Goal: Book appointment/travel/reservation

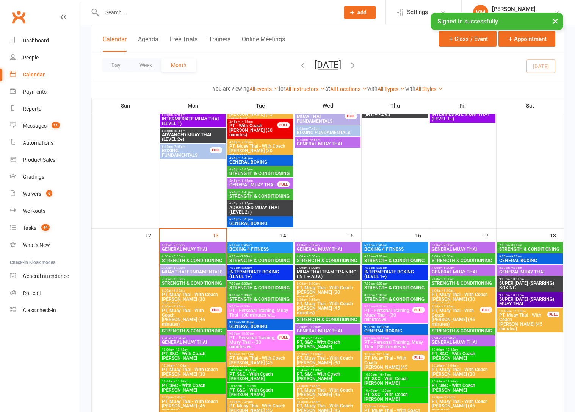
scroll to position [643, 0]
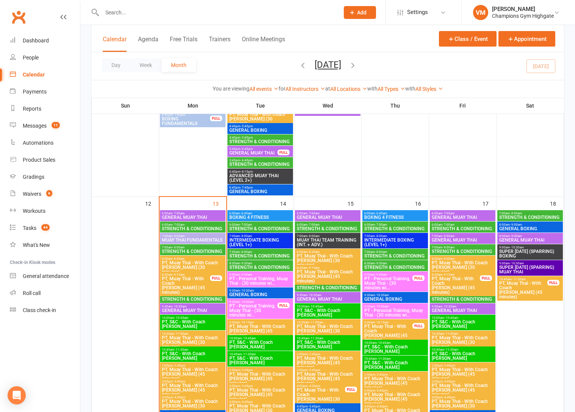
click at [199, 225] on span "6:00am - 7:00am" at bounding box center [193, 224] width 63 height 3
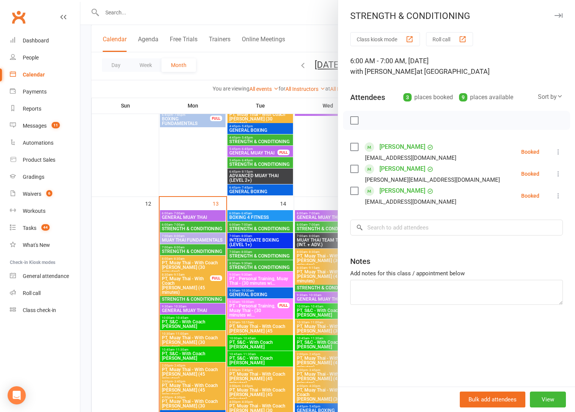
click at [355, 171] on label at bounding box center [354, 169] width 8 height 8
click at [354, 193] on label at bounding box center [354, 191] width 8 height 8
click at [353, 151] on label at bounding box center [354, 147] width 8 height 8
click at [373, 119] on icon "button" at bounding box center [371, 120] width 8 height 8
click at [185, 216] on div at bounding box center [327, 206] width 495 height 412
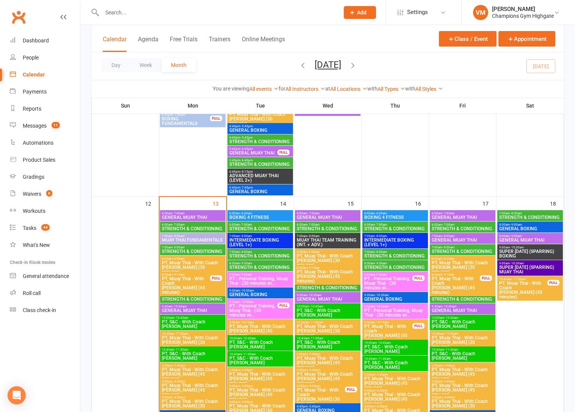
click at [185, 216] on span "GENERAL MUAY THAI" at bounding box center [193, 217] width 63 height 5
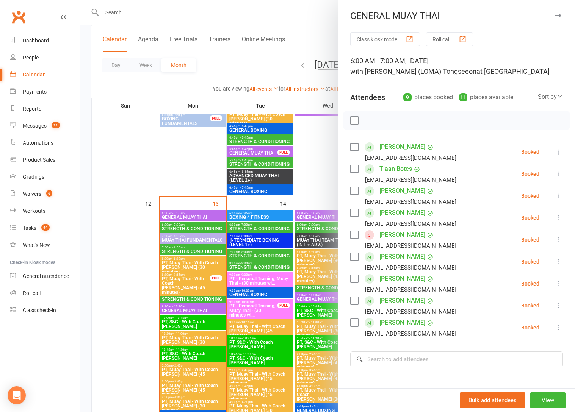
click at [356, 324] on label at bounding box center [354, 323] width 8 height 8
click at [356, 301] on label at bounding box center [354, 301] width 8 height 8
click at [354, 171] on label at bounding box center [354, 169] width 8 height 8
click at [370, 120] on icon "button" at bounding box center [371, 120] width 8 height 8
click at [183, 249] on div at bounding box center [327, 206] width 495 height 412
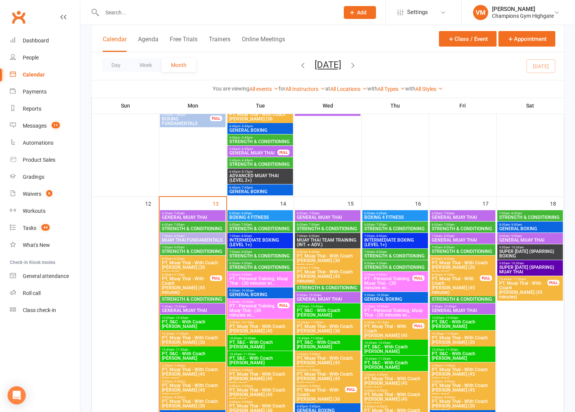
click at [183, 249] on span "STRENGTH & CONDITIONING" at bounding box center [193, 251] width 63 height 5
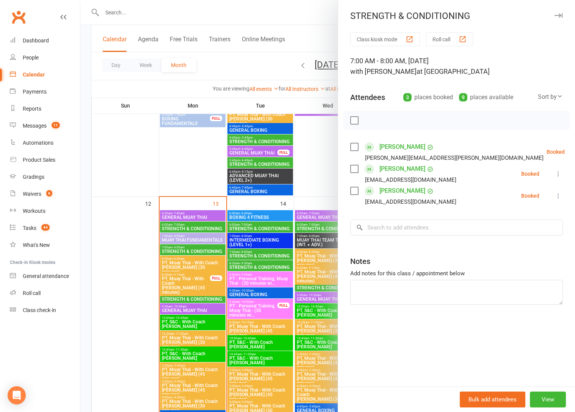
click at [183, 235] on div at bounding box center [327, 206] width 495 height 412
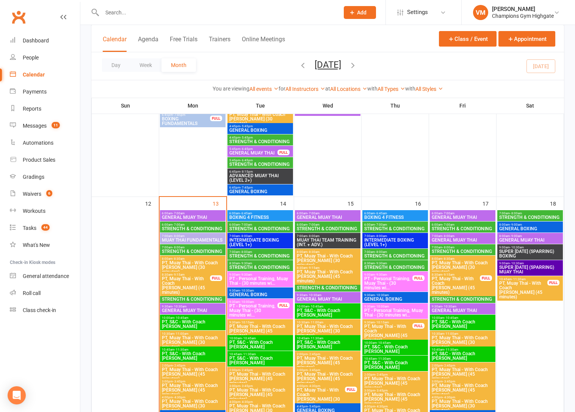
click at [183, 235] on span "- 8:00am" at bounding box center [179, 236] width 12 height 3
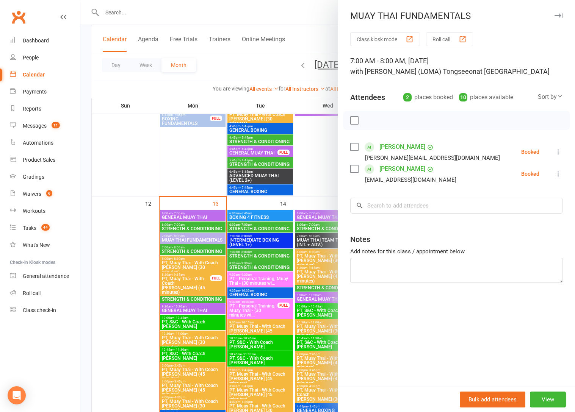
click at [182, 237] on div at bounding box center [327, 206] width 495 height 412
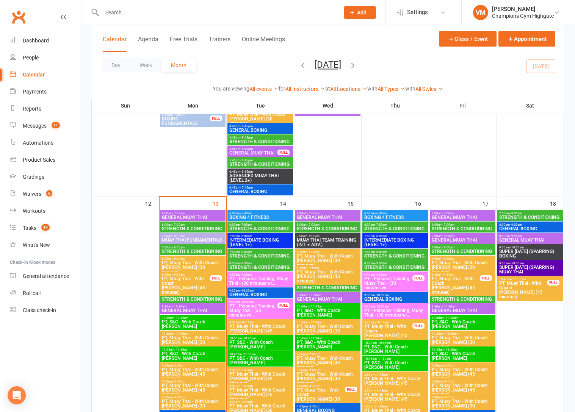
click at [183, 227] on span "STRENGTH & CONDITIONING" at bounding box center [193, 229] width 63 height 5
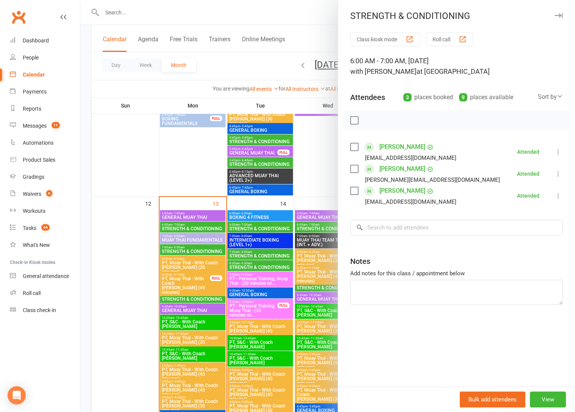
click at [183, 217] on div at bounding box center [327, 206] width 495 height 412
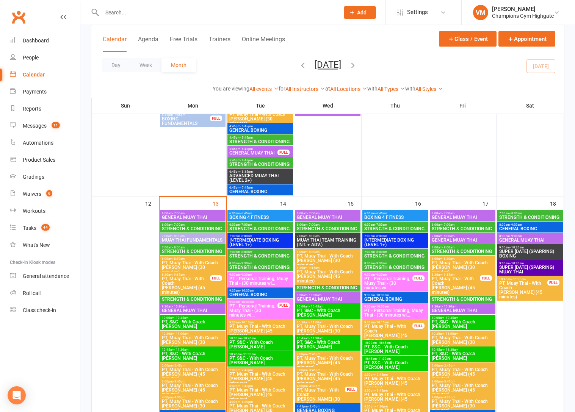
click at [179, 297] on span "STRENGTH & CONDITIONING" at bounding box center [193, 299] width 63 height 5
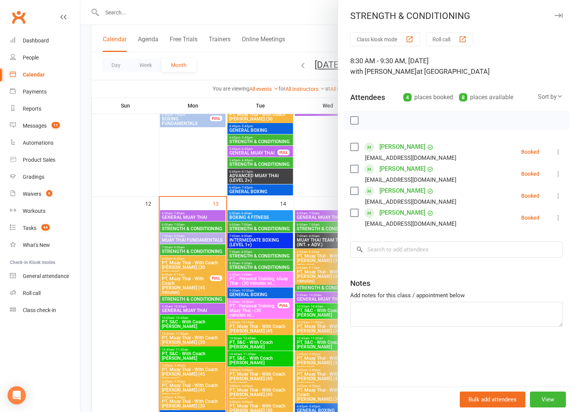
click at [179, 297] on div at bounding box center [327, 206] width 495 height 412
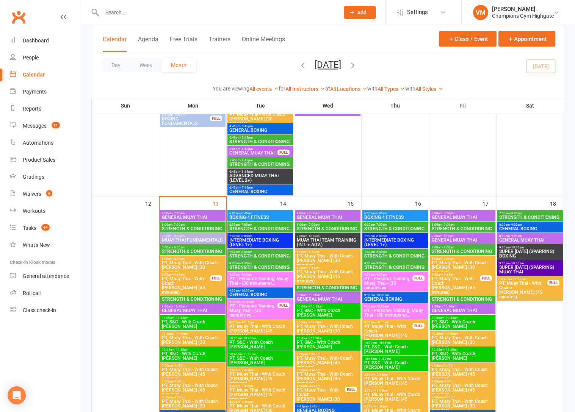
click at [190, 227] on span "STRENGTH & CONDITIONING" at bounding box center [193, 229] width 63 height 5
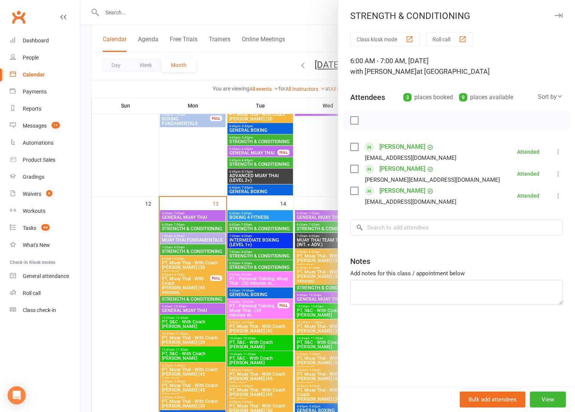
click at [188, 235] on div at bounding box center [327, 206] width 495 height 412
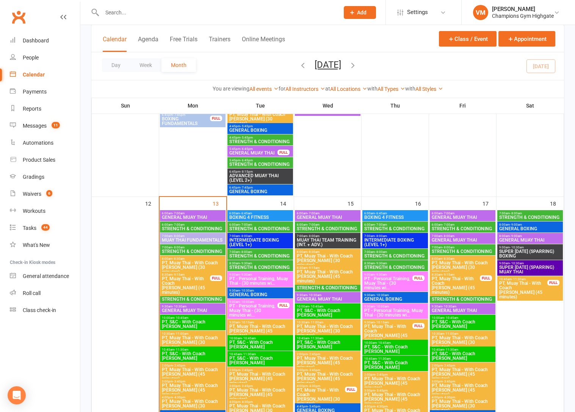
click at [188, 235] on span "7:00am - 8:00am" at bounding box center [193, 236] width 63 height 3
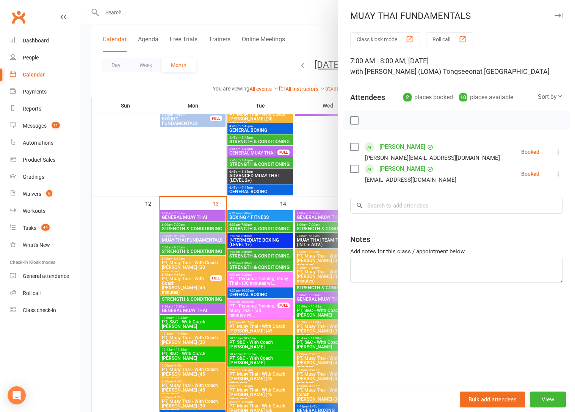
click at [186, 214] on div at bounding box center [327, 206] width 495 height 412
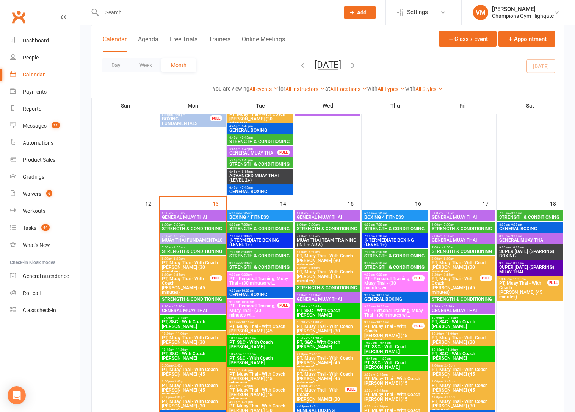
click at [186, 213] on span "6:00am - 7:00am" at bounding box center [193, 213] width 63 height 3
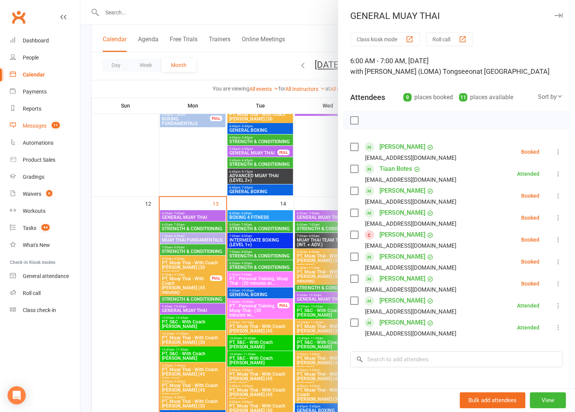
click at [53, 121] on link "Messages 11" at bounding box center [45, 126] width 70 height 17
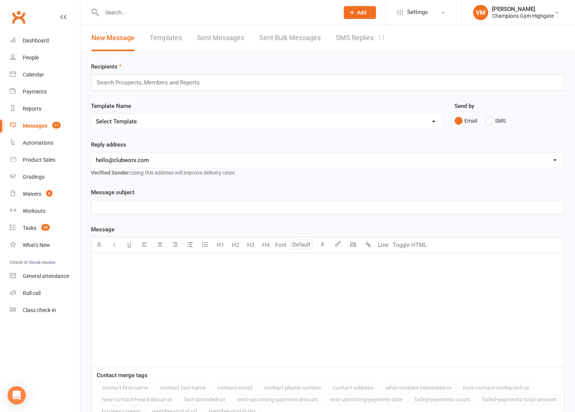
click at [358, 40] on link "SMS Replies 11" at bounding box center [360, 38] width 49 height 26
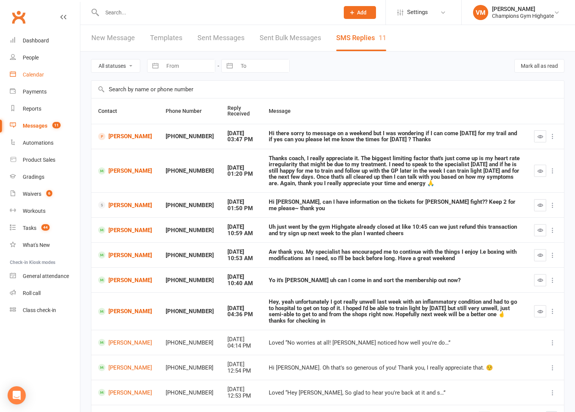
click at [38, 75] on div "Calendar" at bounding box center [33, 75] width 21 height 6
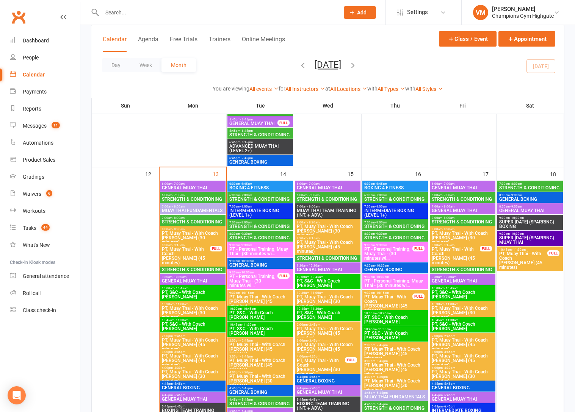
scroll to position [684, 0]
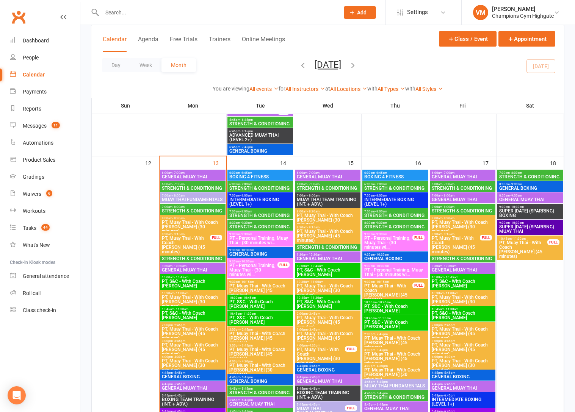
click at [186, 186] on span "STRENGTH & CONDITIONING" at bounding box center [193, 188] width 63 height 5
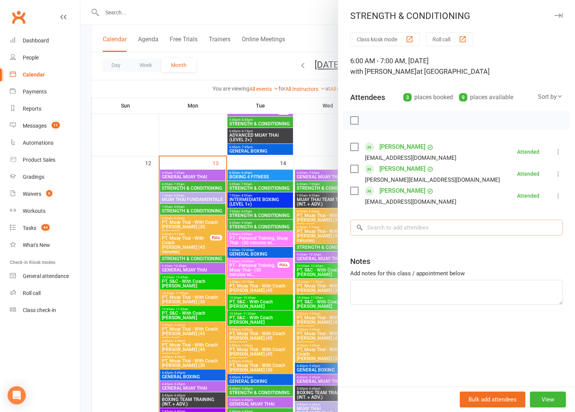
click at [369, 230] on input "search" at bounding box center [456, 228] width 213 height 16
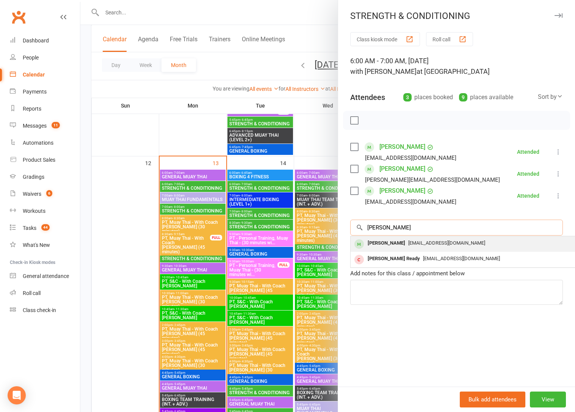
type input "[PERSON_NAME]"
click at [372, 242] on div "[PERSON_NAME]" at bounding box center [387, 243] width 44 height 11
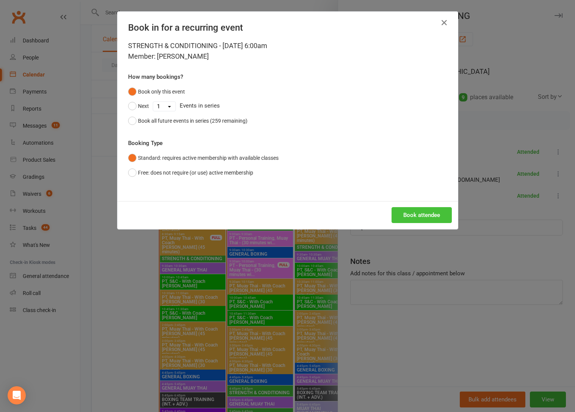
click at [418, 212] on button "Book attendee" at bounding box center [422, 215] width 60 height 16
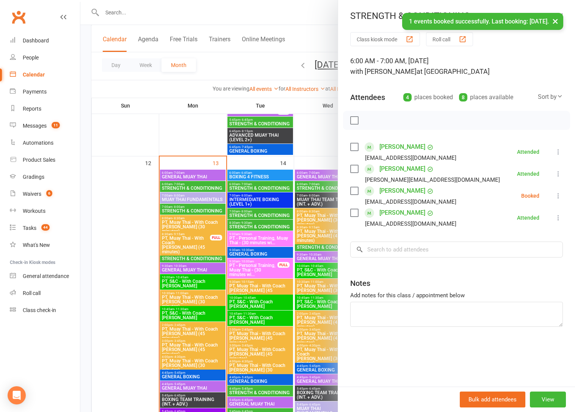
click at [357, 196] on div "[PERSON_NAME] [EMAIL_ADDRESS][DOMAIN_NAME]" at bounding box center [404, 196] width 109 height 22
click at [356, 193] on label at bounding box center [354, 191] width 8 height 8
click at [370, 118] on icon "button" at bounding box center [371, 120] width 8 height 8
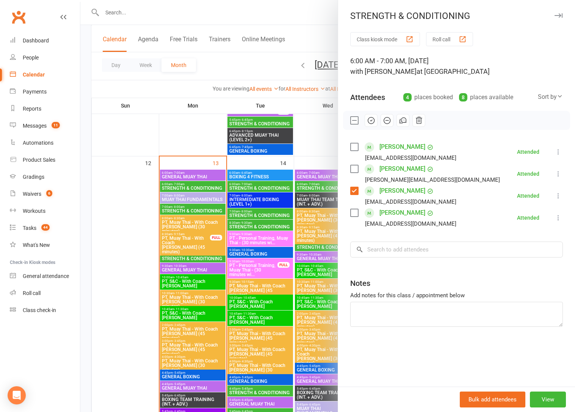
click at [189, 173] on div at bounding box center [327, 206] width 495 height 412
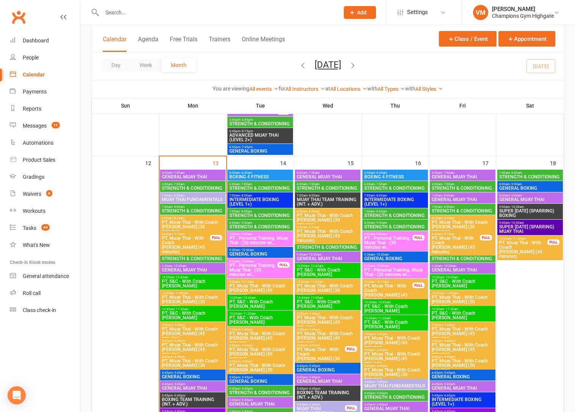
click at [189, 173] on span "6:00am - 7:00am" at bounding box center [193, 172] width 63 height 3
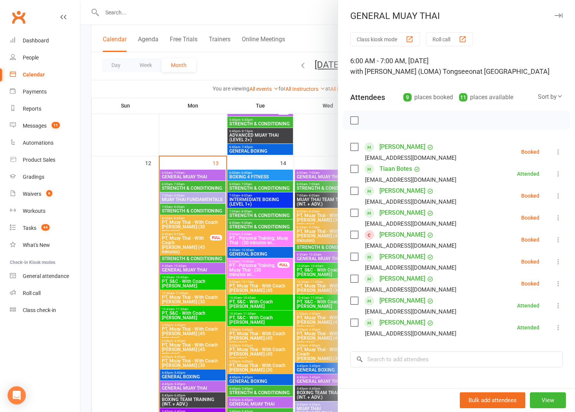
click at [353, 119] on label at bounding box center [354, 121] width 8 height 8
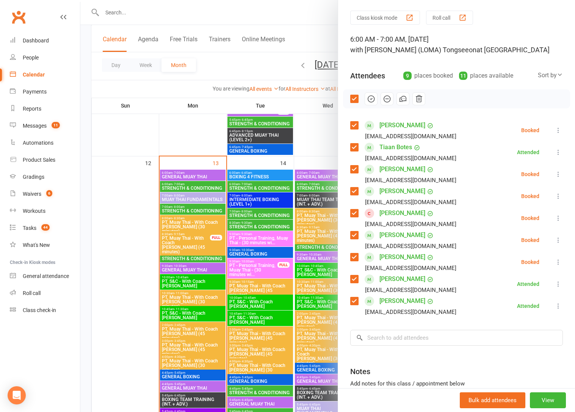
scroll to position [20, 0]
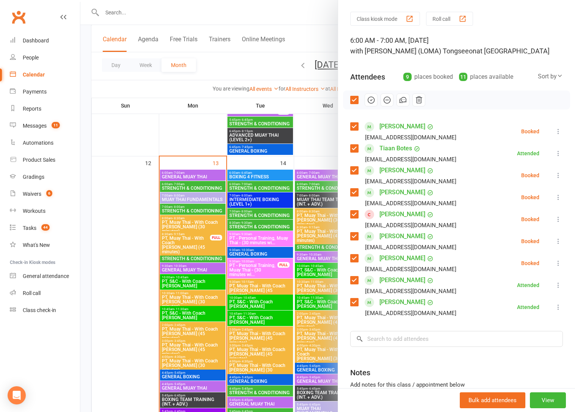
click at [371, 98] on icon "button" at bounding box center [371, 100] width 8 height 8
click at [47, 119] on link "Messages 11" at bounding box center [45, 126] width 70 height 17
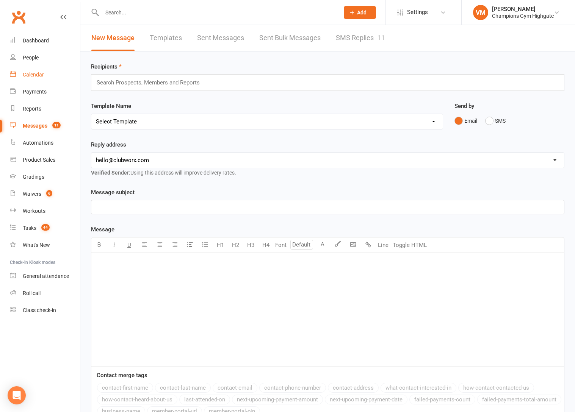
click at [37, 74] on div "Calendar" at bounding box center [33, 75] width 21 height 6
